Goal: Task Accomplishment & Management: Manage account settings

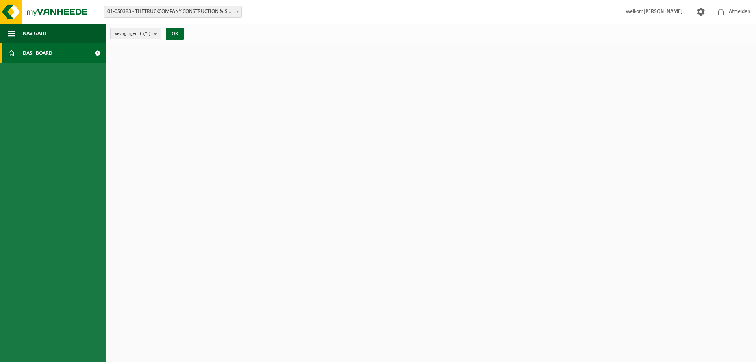
click at [53, 54] on link "Dashboard" at bounding box center [53, 53] width 106 height 20
click at [46, 31] on span "Navigatie" at bounding box center [35, 34] width 24 height 20
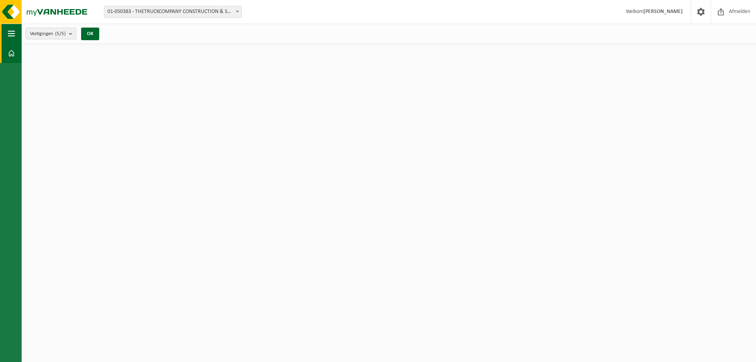
click at [15, 32] on button "Navigatie" at bounding box center [11, 34] width 22 height 20
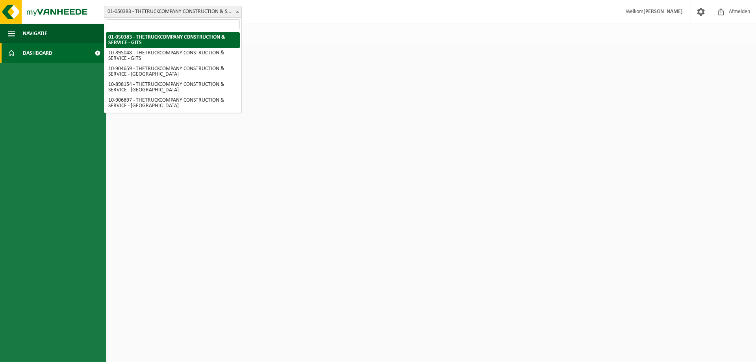
click at [230, 11] on span "01-050383 - THETRUCKCOMPANY CONSTRUCTION & SERVICE - GITS" at bounding box center [172, 11] width 137 height 11
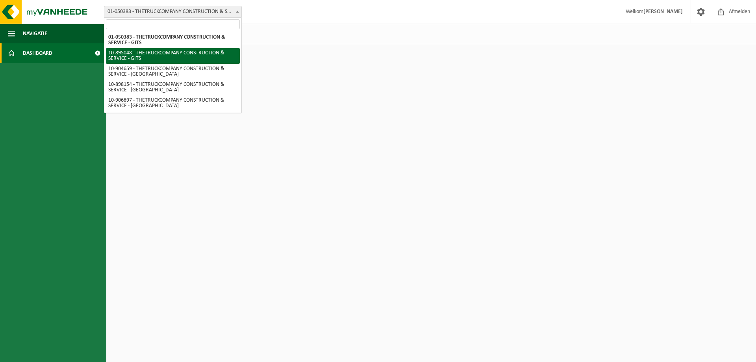
select select "117755"
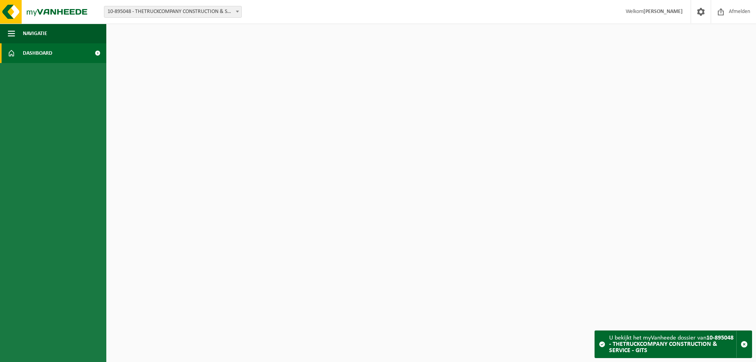
click at [48, 54] on span "Dashboard" at bounding box center [38, 53] width 30 height 20
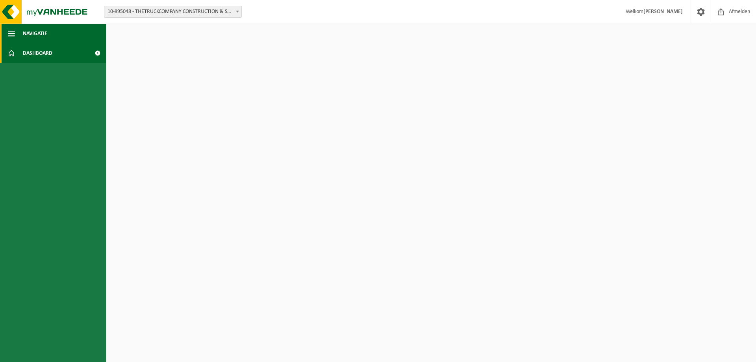
click at [47, 33] on span "Navigatie" at bounding box center [35, 34] width 24 height 20
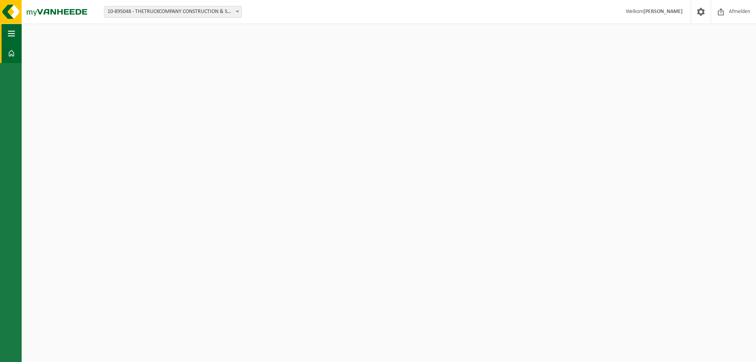
click at [15, 33] on button "Navigatie" at bounding box center [11, 34] width 22 height 20
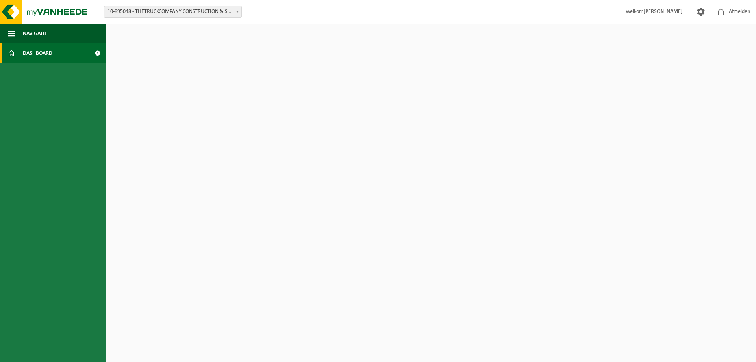
click at [239, 11] on b at bounding box center [237, 12] width 3 height 2
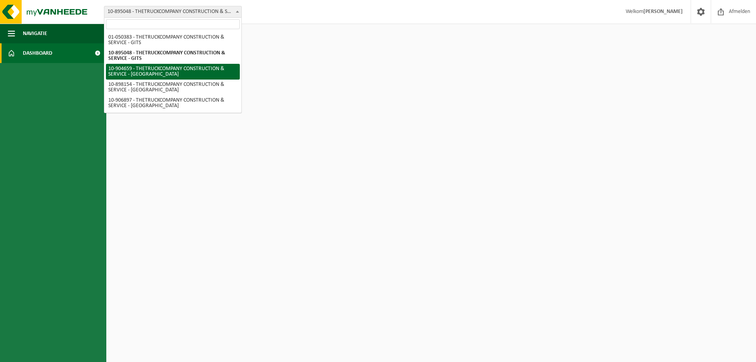
select select "121765"
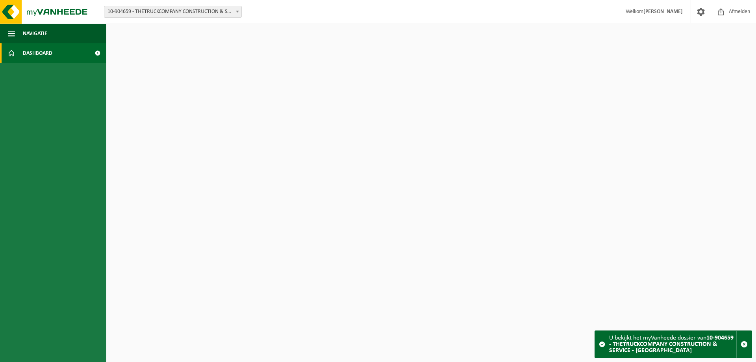
click at [235, 13] on span at bounding box center [237, 11] width 8 height 10
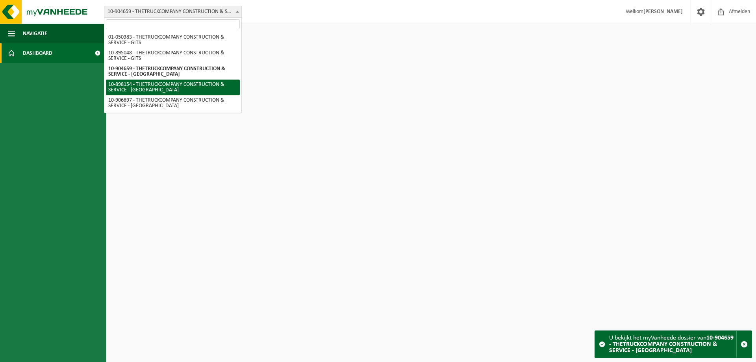
select select "118029"
click at [237, 15] on span at bounding box center [237, 11] width 8 height 10
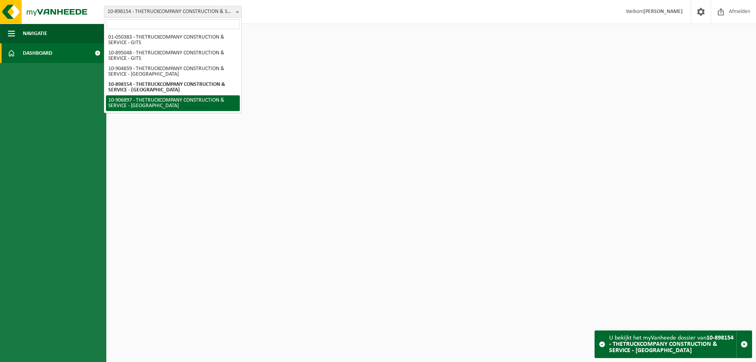
select select "122895"
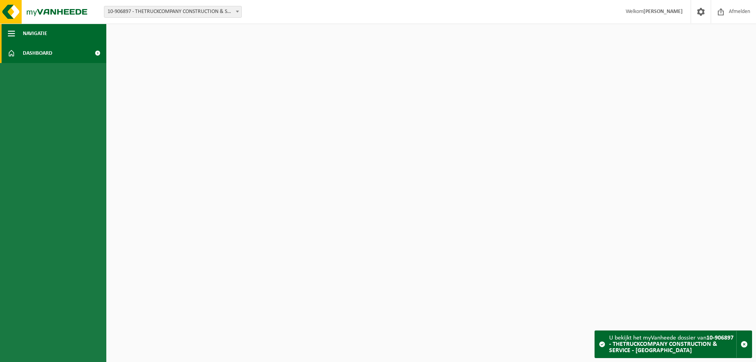
click at [18, 27] on button "Navigatie" at bounding box center [53, 34] width 106 height 20
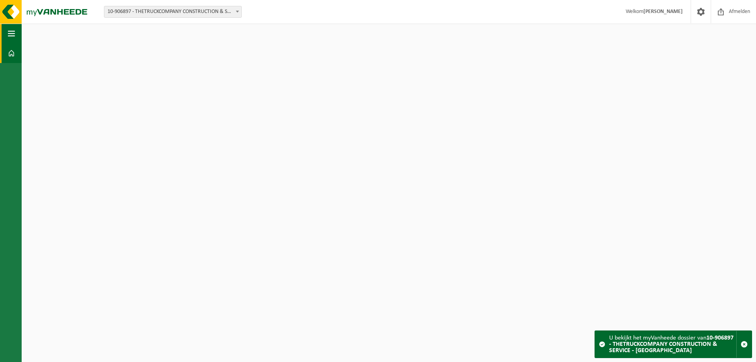
click at [8, 33] on span "button" at bounding box center [11, 34] width 7 height 20
